Goal: Information Seeking & Learning: Compare options

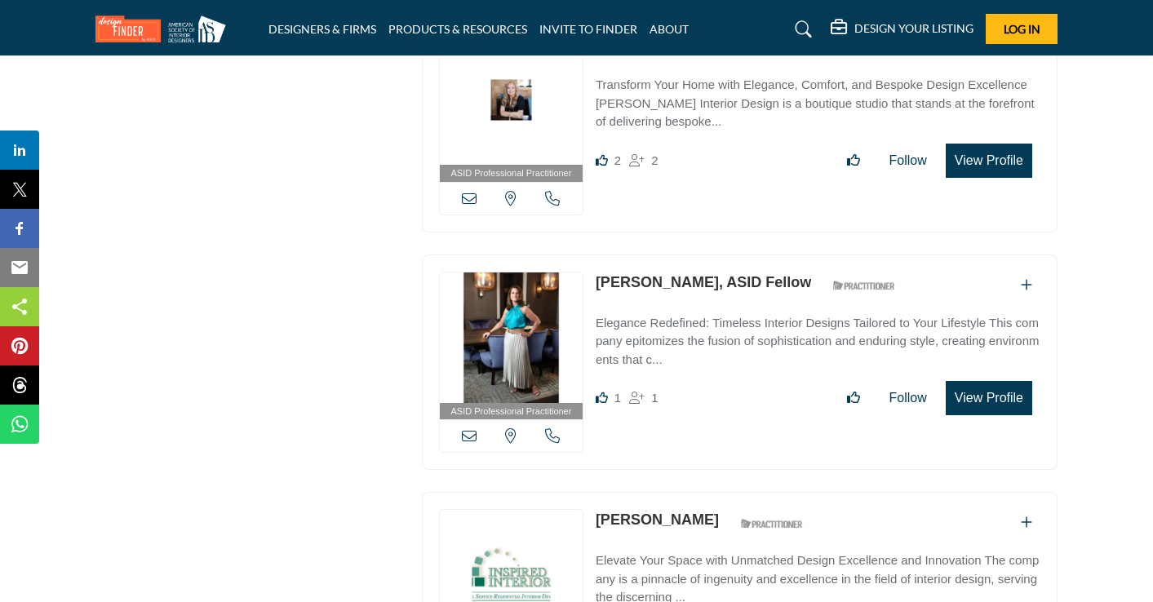
scroll to position [4068, 0]
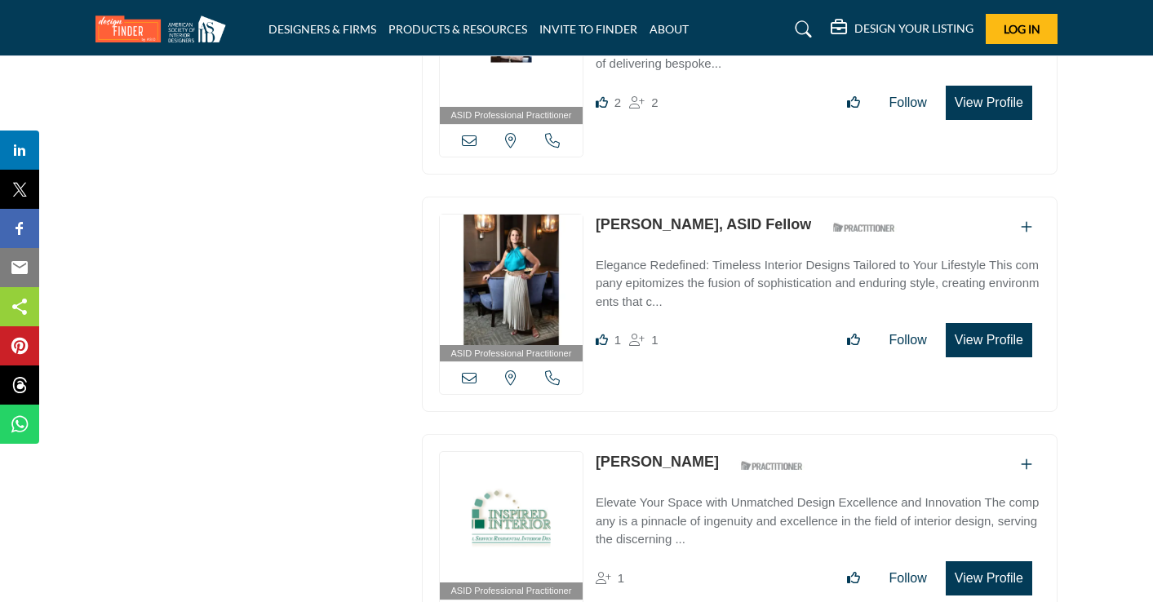
click at [680, 264] on p "Elegance Redefined: Timeless Interior Designs Tailored to Your Lifestyle This c…" at bounding box center [818, 283] width 445 height 55
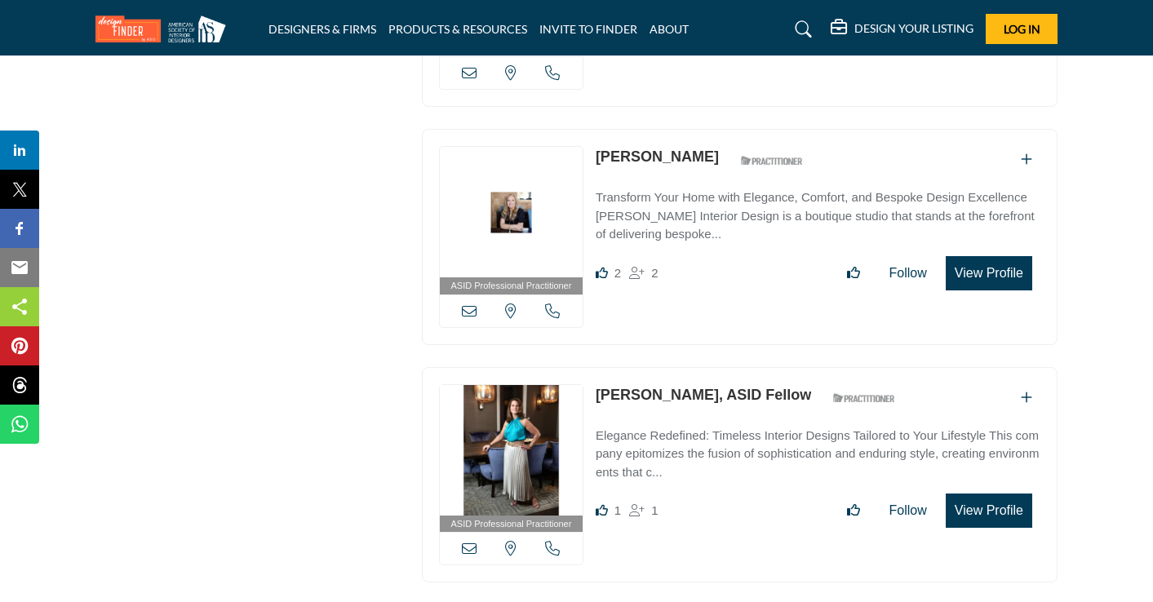
scroll to position [3901, 0]
